Goal: Information Seeking & Learning: Learn about a topic

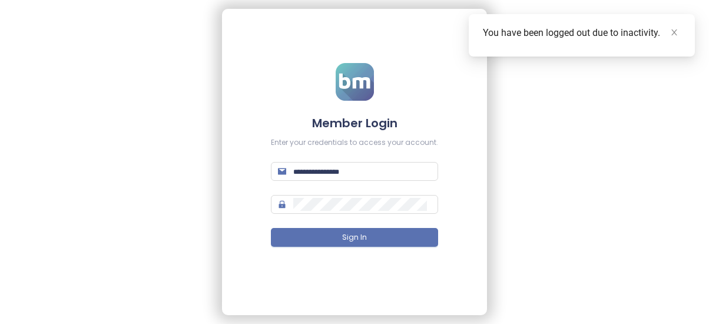
type input "**********"
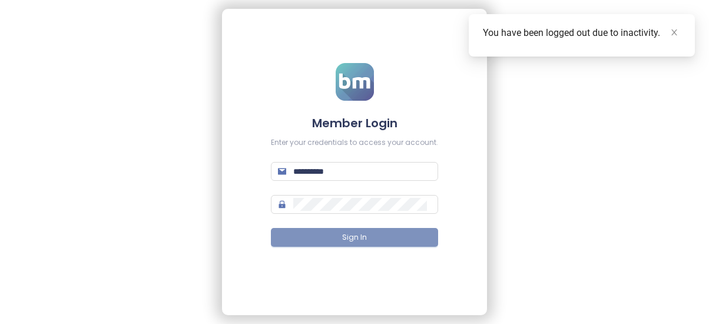
click at [363, 230] on button "Sign In" at bounding box center [354, 237] width 167 height 19
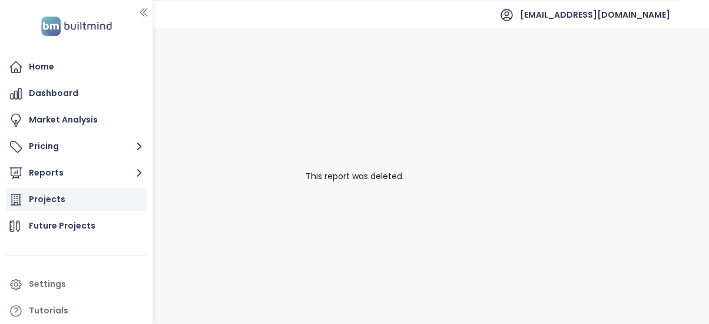
click at [84, 205] on div "Projects" at bounding box center [76, 200] width 141 height 24
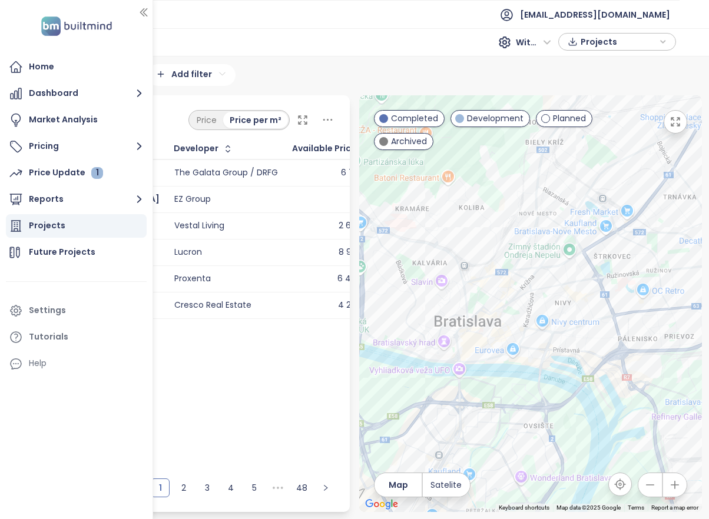
drag, startPoint x: 434, startPoint y: 378, endPoint x: 569, endPoint y: 315, distance: 148.8
click at [569, 315] on div at bounding box center [530, 303] width 343 height 417
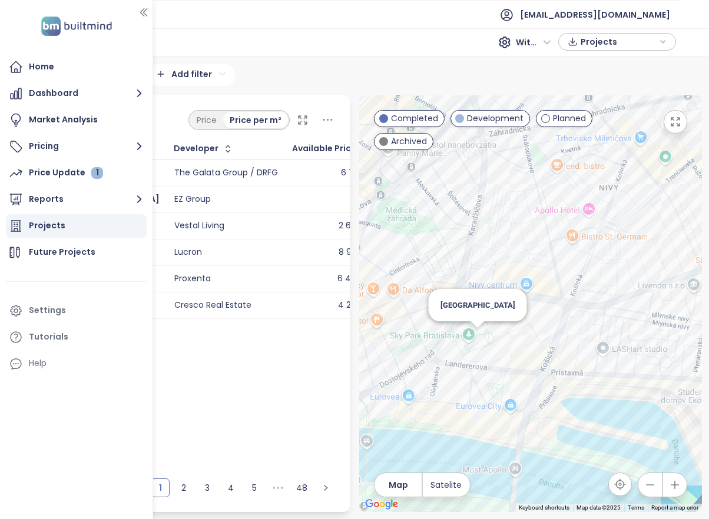
click at [481, 323] on div "[GEOGRAPHIC_DATA]" at bounding box center [530, 303] width 343 height 417
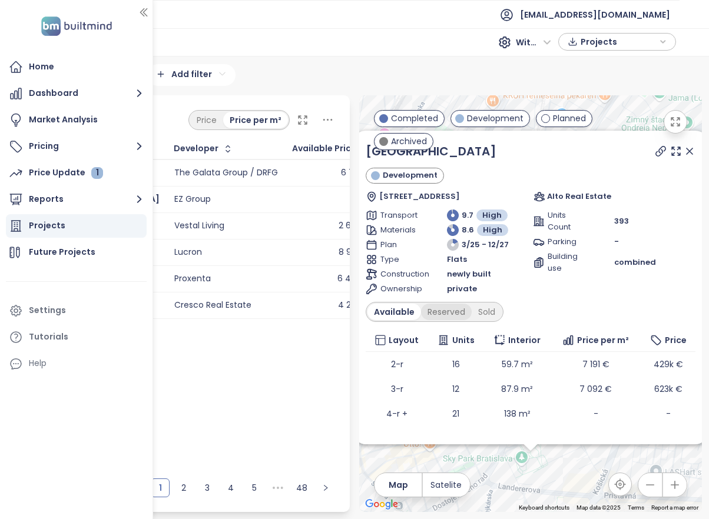
click at [444, 313] on div "Reserved" at bounding box center [446, 312] width 51 height 16
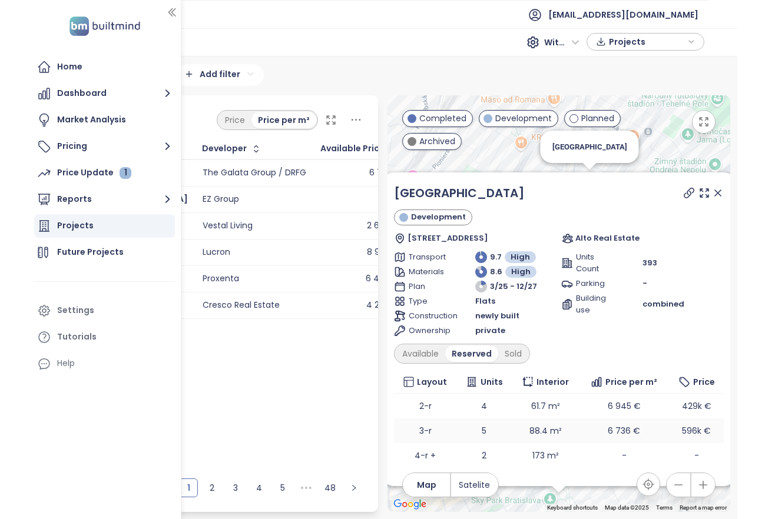
scroll to position [18, 0]
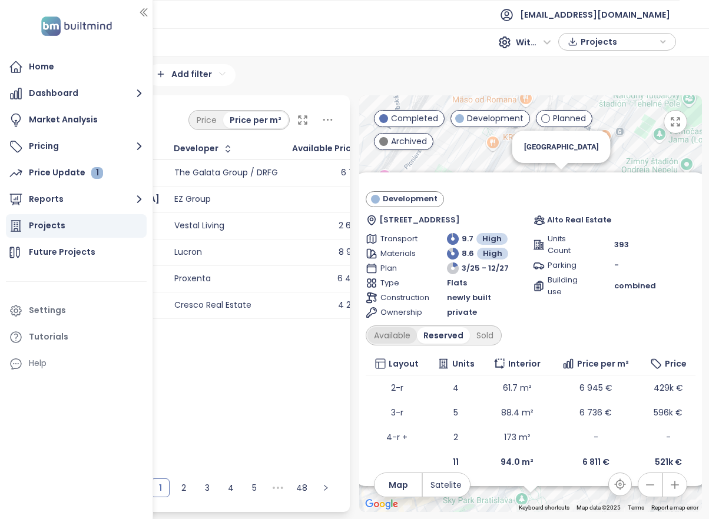
click at [394, 323] on div "Available" at bounding box center [391, 335] width 49 height 16
click at [448, 323] on div "Reserved" at bounding box center [446, 335] width 51 height 16
click at [488, 323] on div "Sold" at bounding box center [485, 335] width 30 height 16
drag, startPoint x: 708, startPoint y: 519, endPoint x: 715, endPoint y: 521, distance: 6.9
click at [708, 323] on html "Home Dashboard Market Analysis Pricing Price Update 1 Reports Projects Future P…" at bounding box center [354, 259] width 709 height 519
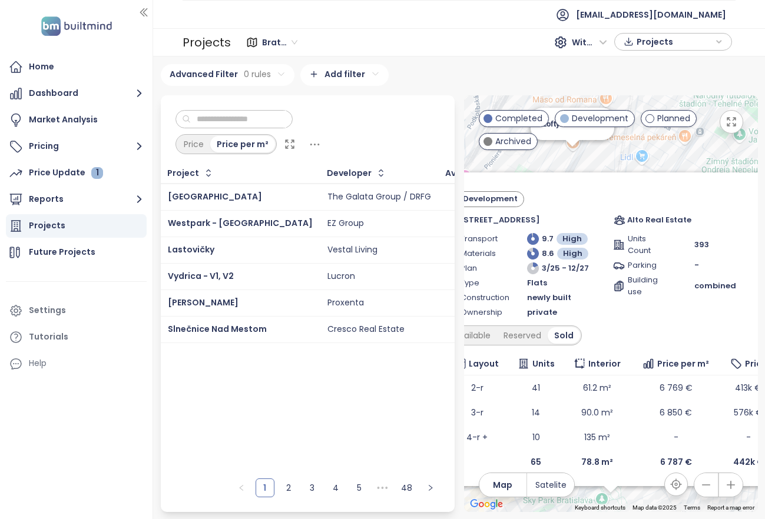
click at [579, 161] on div "SkyPark Tower Development Bottova 1, 811 09 [GEOGRAPHIC_DATA]-[GEOGRAPHIC_DATA]…" at bounding box center [611, 303] width 294 height 417
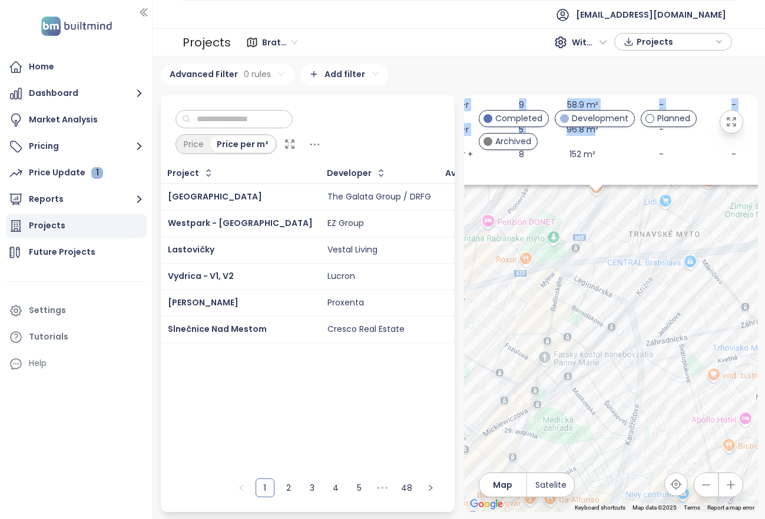
scroll to position [8, 0]
drag, startPoint x: 643, startPoint y: 356, endPoint x: 591, endPoint y: 120, distance: 241.8
click at [591, 120] on div "← Move left → Move right ↑ Move up ↓ Move down + Zoom in - Zoom out Home Jump l…" at bounding box center [611, 303] width 294 height 417
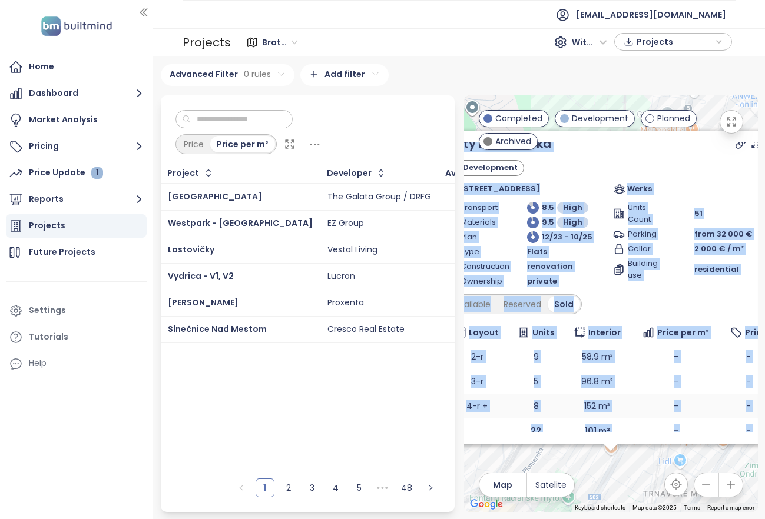
click at [630, 323] on td "-" at bounding box center [675, 406] width 90 height 25
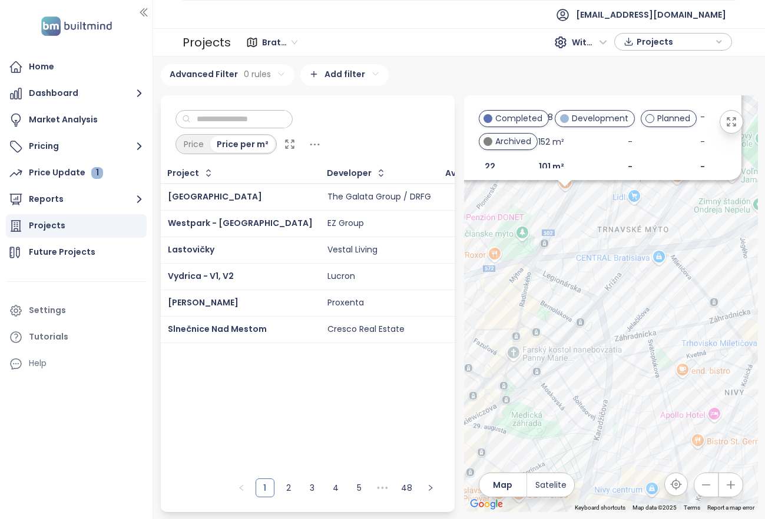
drag, startPoint x: 625, startPoint y: 473, endPoint x: 572, endPoint y: 125, distance: 351.9
click at [572, 125] on div "← Move left → Move right ↑ Move up ↓ Move down + Zoom in - Zoom out Home Jump l…" at bounding box center [611, 303] width 294 height 417
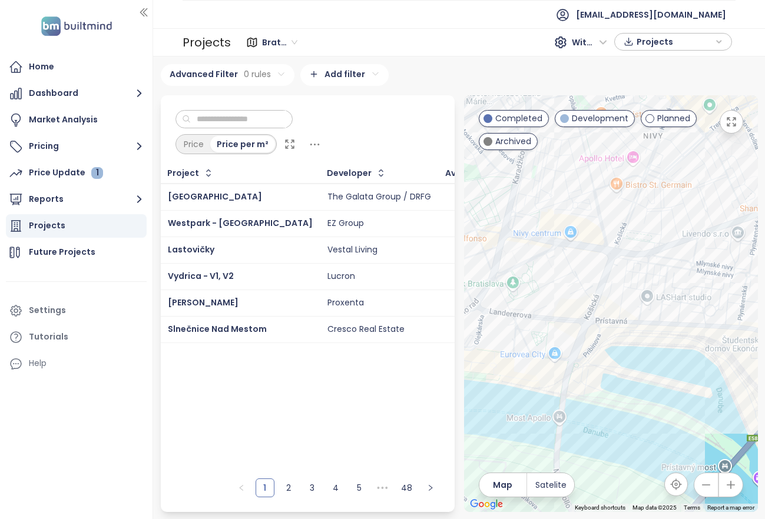
drag, startPoint x: 634, startPoint y: 265, endPoint x: 582, endPoint y: 352, distance: 101.7
click at [582, 323] on div "Lofty Kominárska Development [STREET_ADDRESS] Werks Transport 8.5 High Material…" at bounding box center [611, 303] width 294 height 417
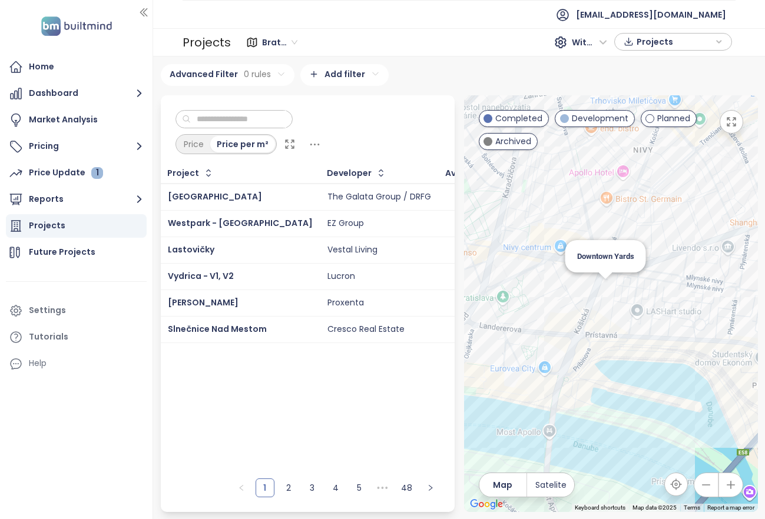
click at [607, 293] on div "Lofty Kominárska Development [STREET_ADDRESS] Werks Transport 8.5 High Material…" at bounding box center [611, 303] width 294 height 417
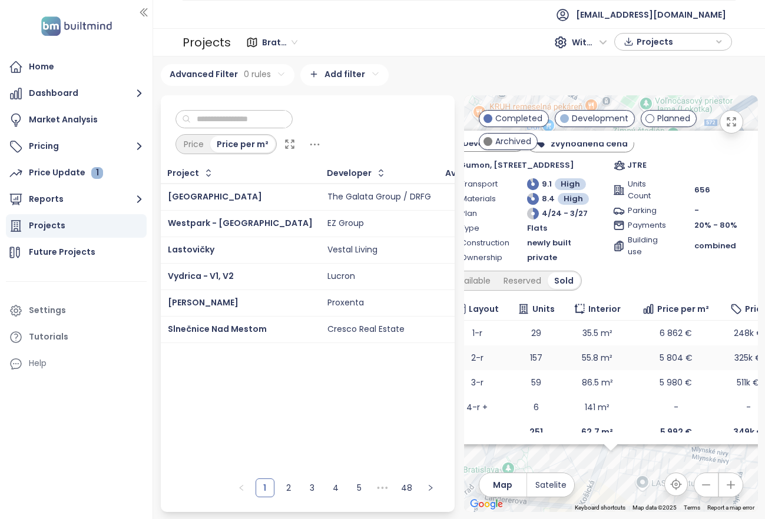
scroll to position [44, 0]
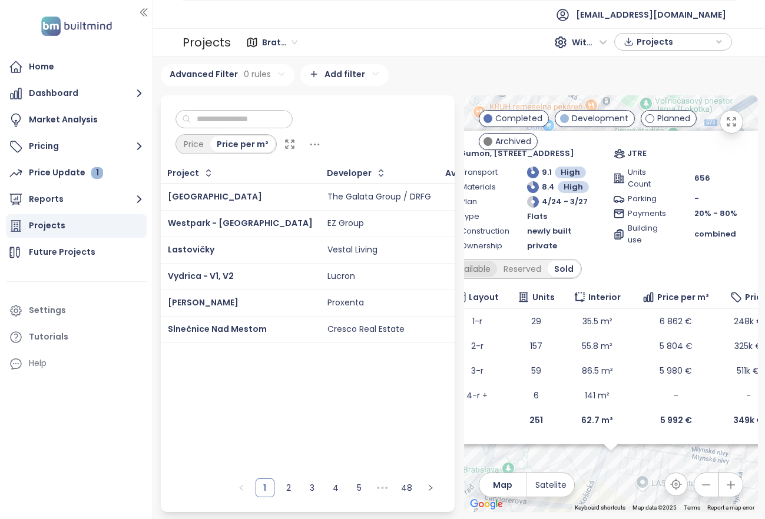
click at [469, 264] on div "Available" at bounding box center [471, 269] width 49 height 16
click at [523, 270] on div "Reserved" at bounding box center [526, 269] width 51 height 16
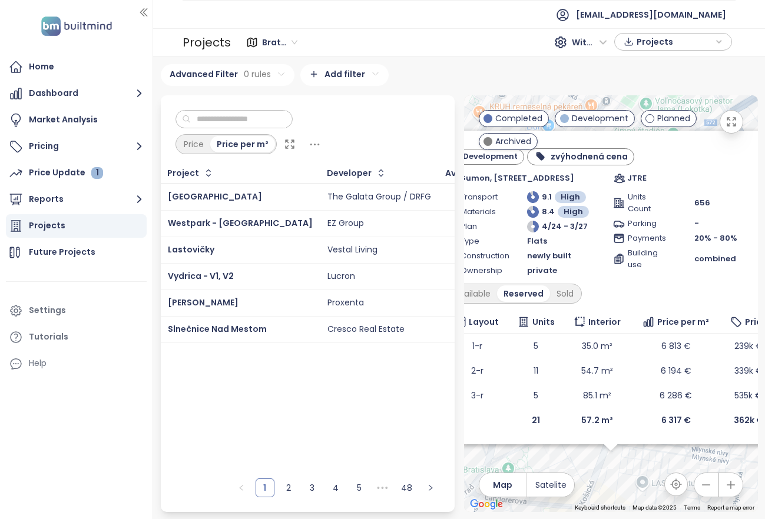
scroll to position [19, 0]
click at [564, 296] on div "Sold" at bounding box center [565, 294] width 30 height 16
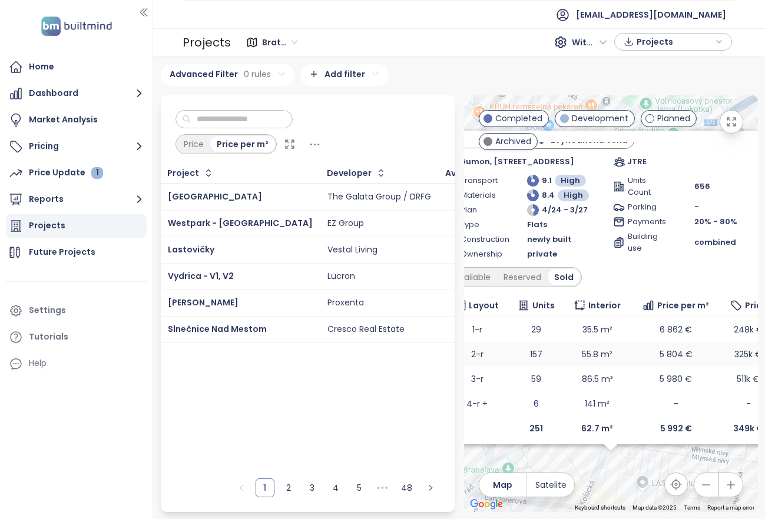
scroll to position [44, 0]
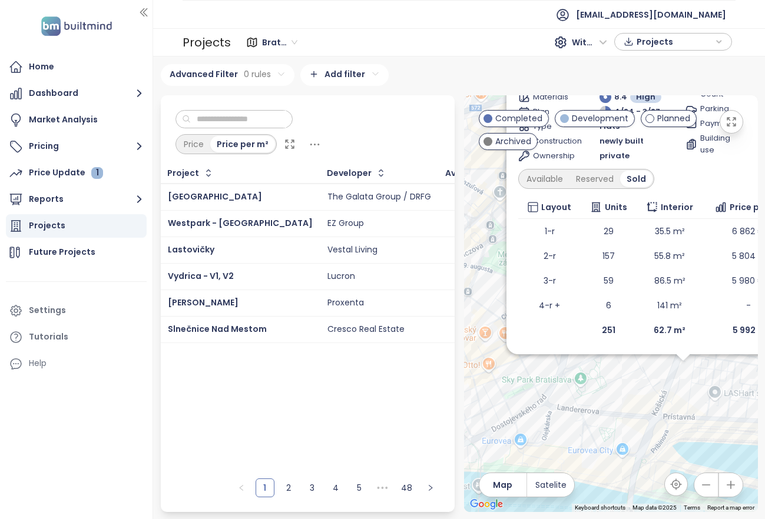
drag, startPoint x: 636, startPoint y: 477, endPoint x: 711, endPoint y: 386, distance: 117.5
click at [708, 323] on div "Downtown Yards Development zvýhodnená cena Gumon, [STREET_ADDRESS] JTRE Transpo…" at bounding box center [611, 303] width 294 height 417
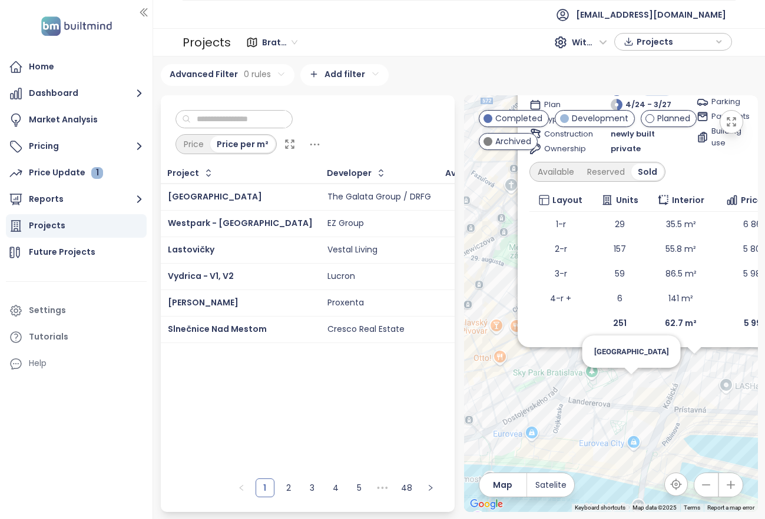
click at [632, 323] on div "Downtown Yards Development zvýhodnená cena Gumon, [STREET_ADDRESS] JTRE Transpo…" at bounding box center [611, 303] width 294 height 417
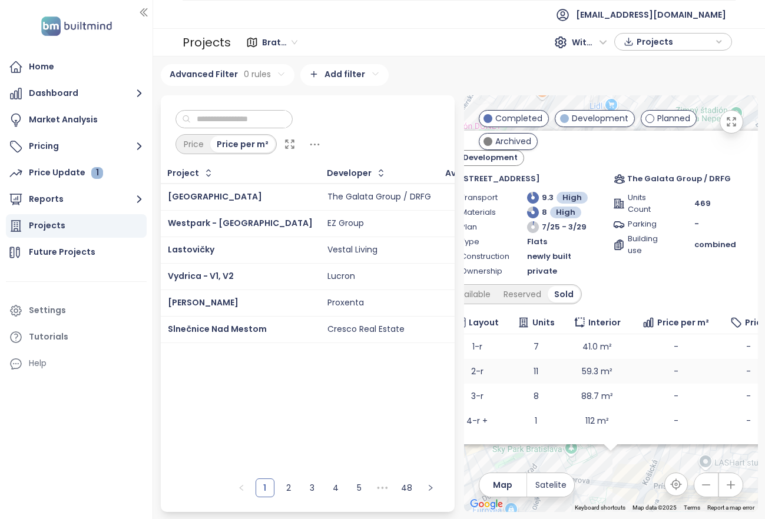
scroll to position [43, 0]
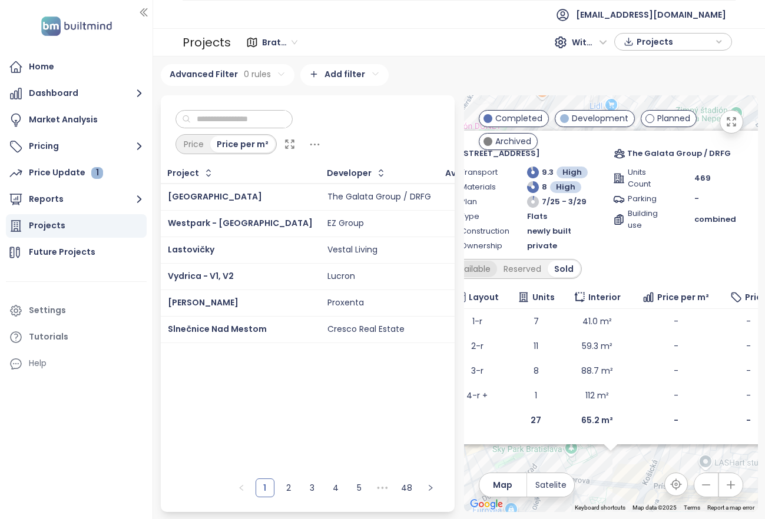
click at [474, 274] on div "Available" at bounding box center [471, 269] width 49 height 16
click at [535, 274] on div "Reserved" at bounding box center [526, 269] width 51 height 16
click at [574, 266] on div "Sold" at bounding box center [565, 269] width 30 height 16
click at [278, 118] on input "text" at bounding box center [238, 120] width 95 height 18
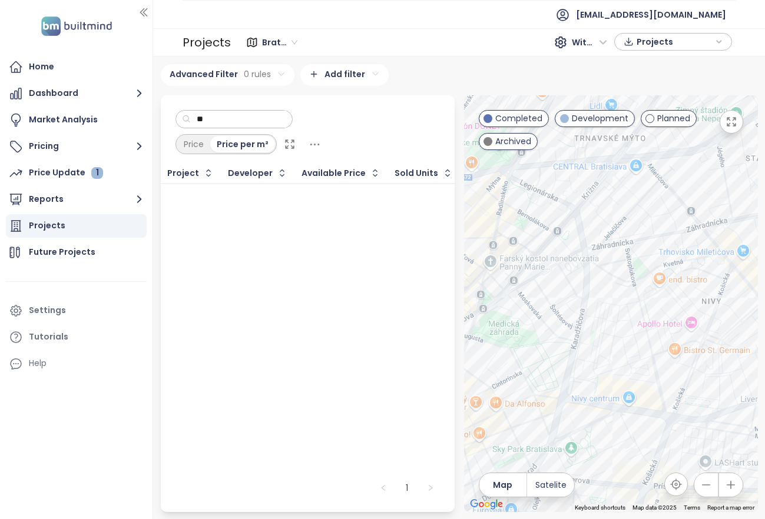
type input "*"
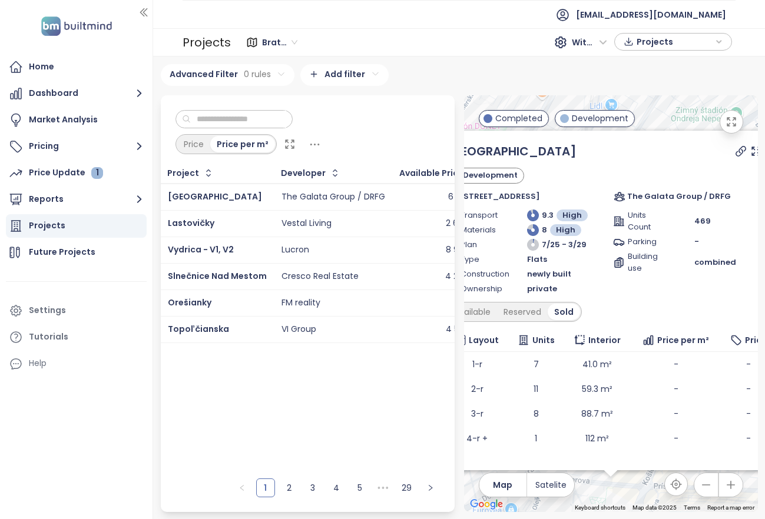
click at [278, 118] on input "text" at bounding box center [238, 120] width 95 height 18
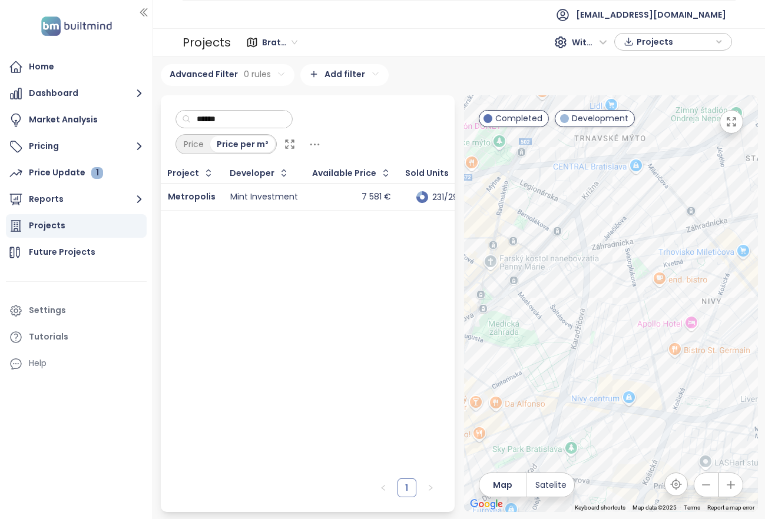
type input "******"
click at [289, 198] on div "Mint Investment" at bounding box center [264, 197] width 68 height 11
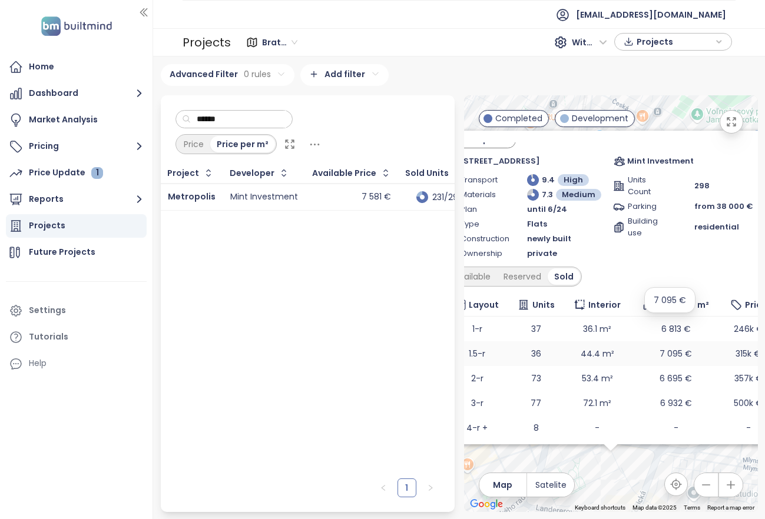
scroll to position [68, 0]
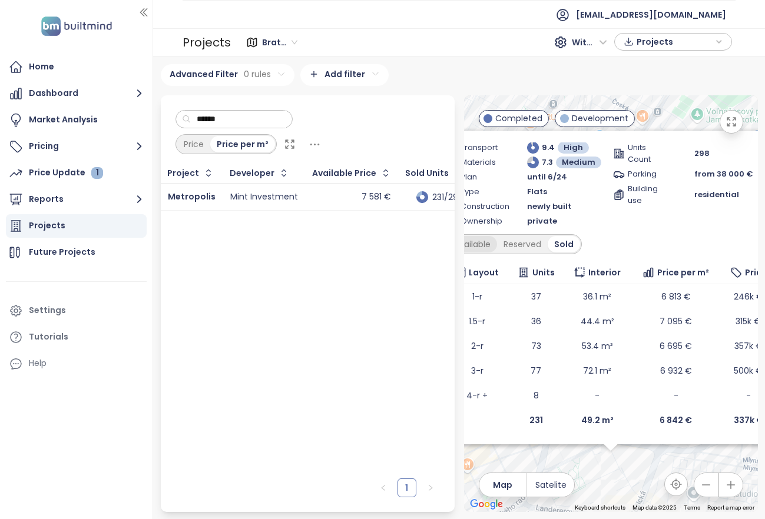
click at [487, 244] on div "Available" at bounding box center [471, 244] width 49 height 16
click at [506, 243] on div "Reserved" at bounding box center [526, 244] width 51 height 16
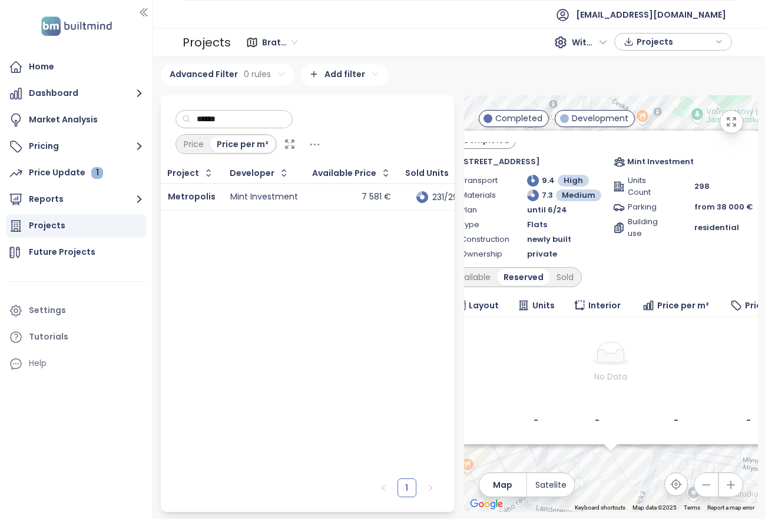
scroll to position [35, 0]
click at [480, 277] on div "Available" at bounding box center [471, 277] width 49 height 16
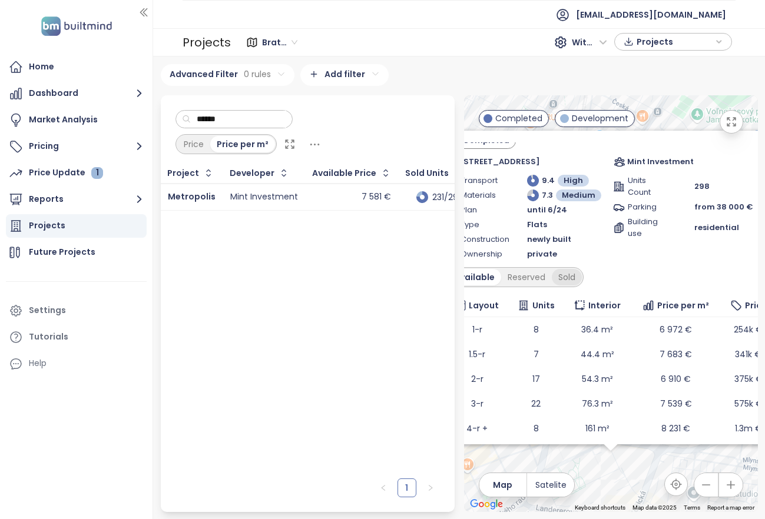
click at [572, 278] on div "Sold" at bounding box center [567, 277] width 30 height 16
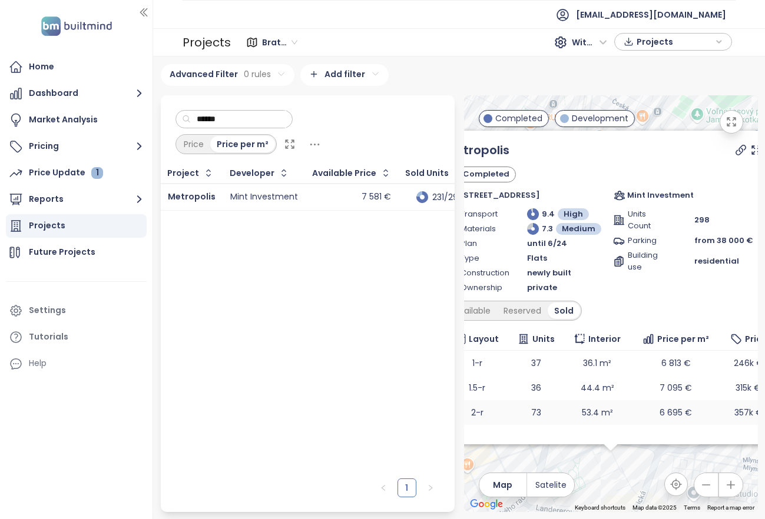
scroll to position [0, 0]
click at [708, 151] on icon at bounding box center [740, 150] width 9 height 9
